Goal: Entertainment & Leisure: Browse casually

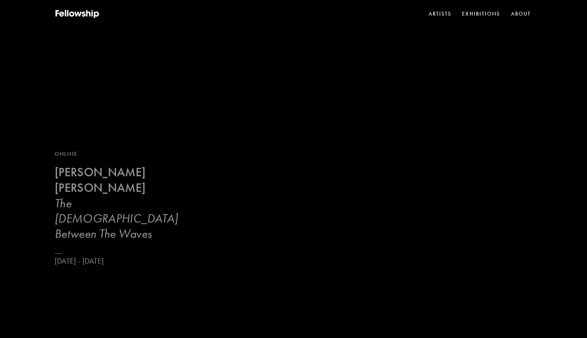
click at [110, 224] on h3 "The [DEMOGRAPHIC_DATA] Between The Waves" at bounding box center [125, 219] width 140 height 46
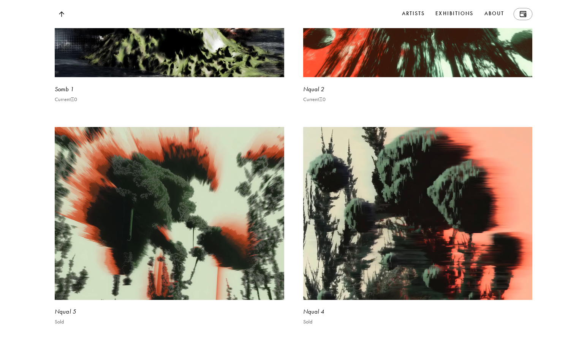
scroll to position [2012, 0]
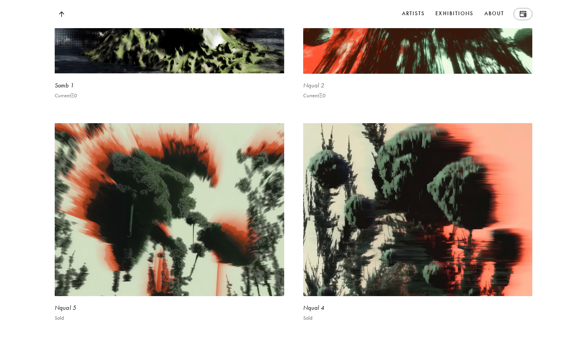
click at [312, 83] on div "Nqual 2 Current Ξ 0" at bounding box center [417, 34] width 229 height 178
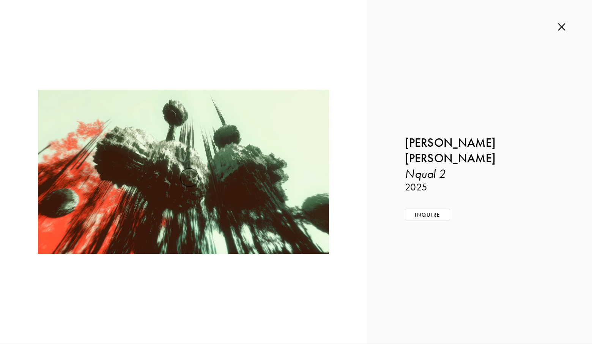
scroll to position [2151, 0]
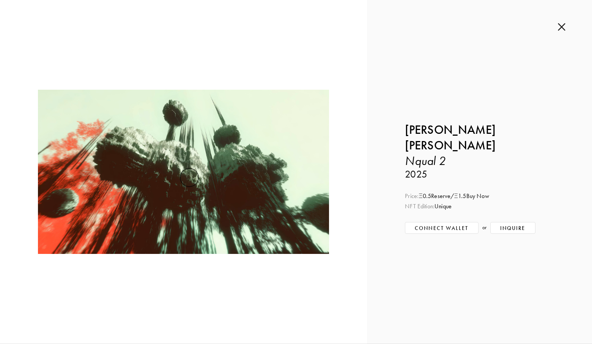
click at [564, 25] on img at bounding box center [562, 27] width 8 height 8
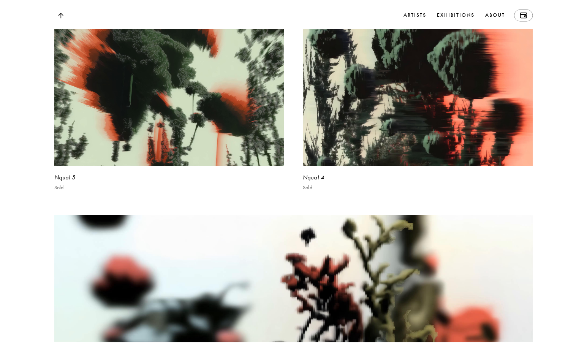
scroll to position [2141, 0]
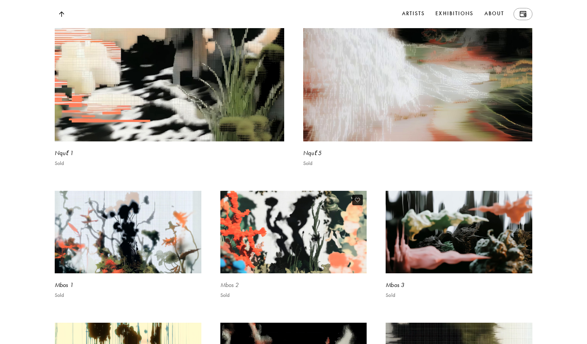
click at [233, 191] on div "Mbos 2 Sold" at bounding box center [293, 257] width 147 height 132
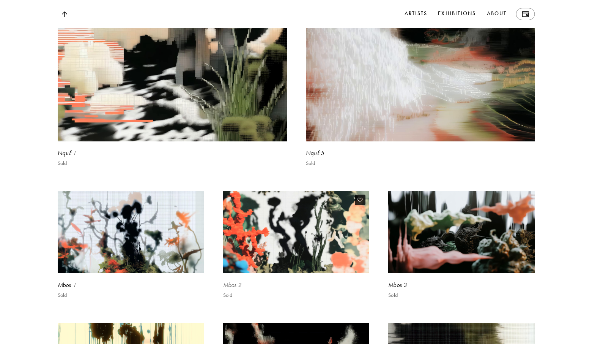
scroll to position [2916, 0]
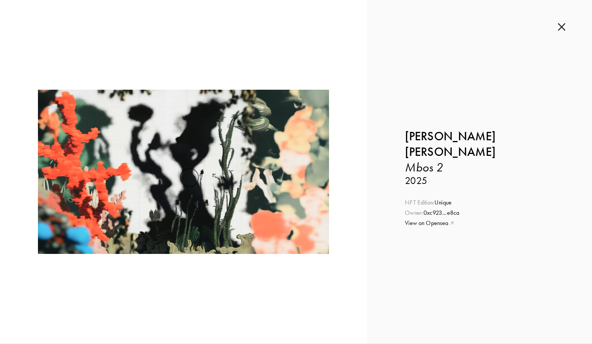
click at [562, 26] on img at bounding box center [562, 27] width 8 height 8
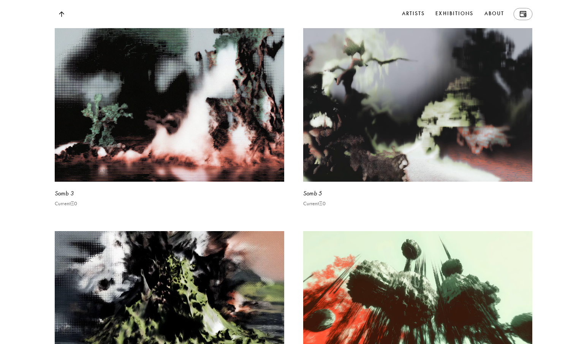
scroll to position [1685, 0]
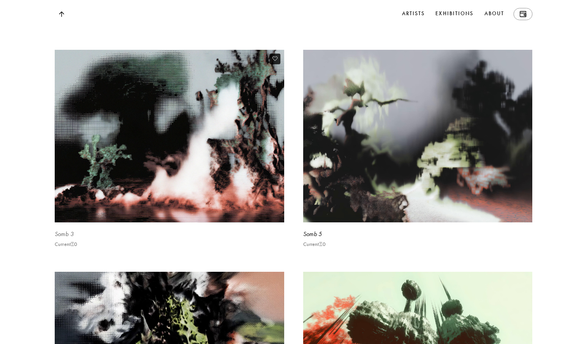
click at [228, 179] on video at bounding box center [169, 136] width 236 height 178
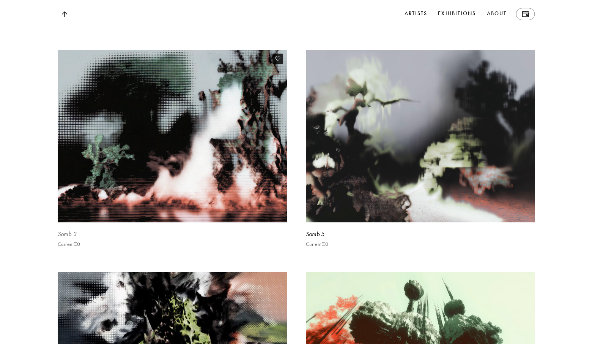
scroll to position [1688, 0]
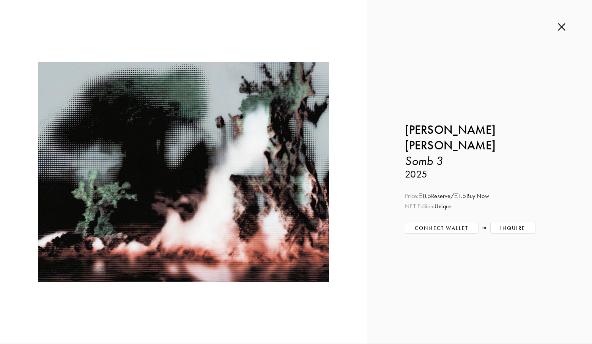
click at [563, 26] on img at bounding box center [562, 27] width 8 height 8
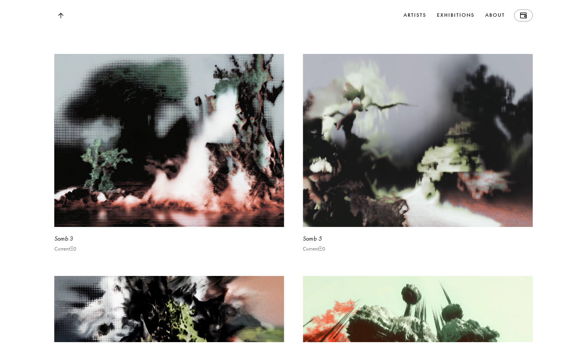
scroll to position [1685, 0]
